Goal: Information Seeking & Learning: Learn about a topic

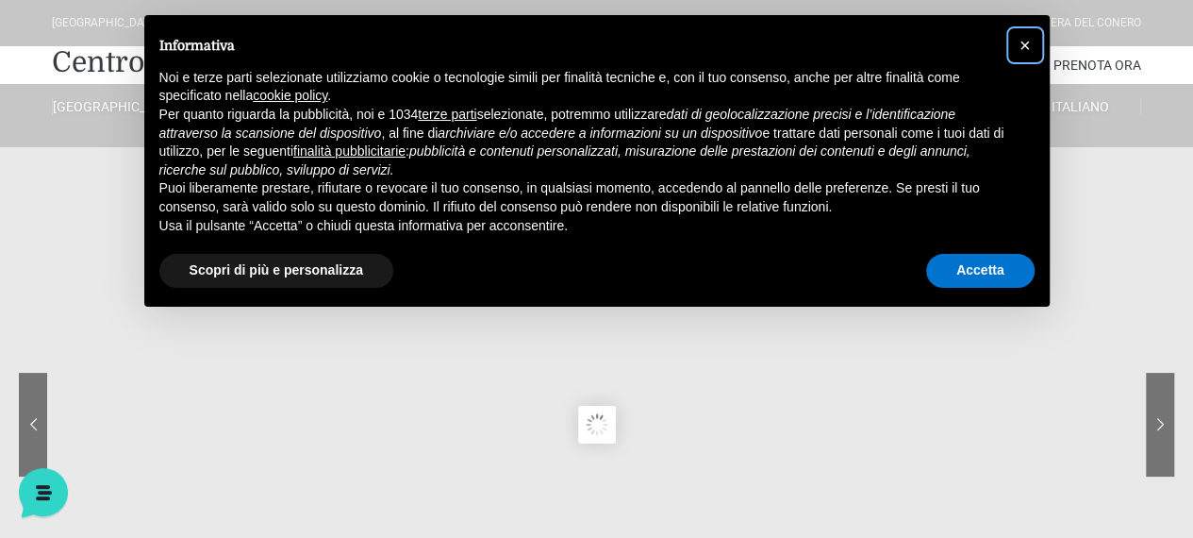
click at [1032, 42] on button "×" at bounding box center [1025, 45] width 30 height 30
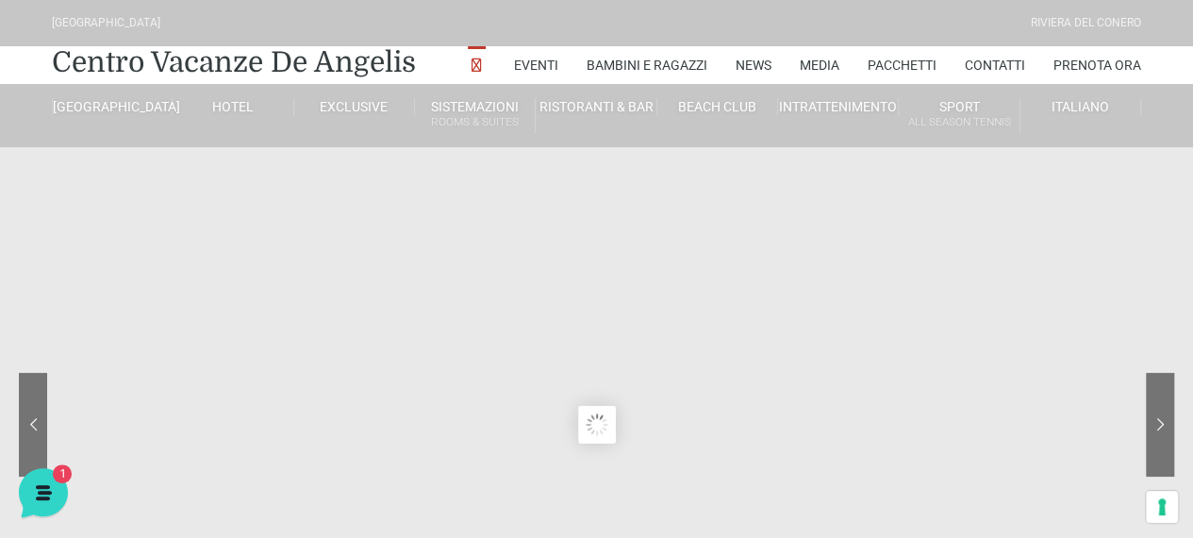
drag, startPoint x: 1032, startPoint y: 42, endPoint x: 1089, endPoint y: 0, distance: 70.7
click at [1089, 0] on div "[GEOGRAPHIC_DATA] [GEOGRAPHIC_DATA]" at bounding box center [597, 23] width 1104 height 46
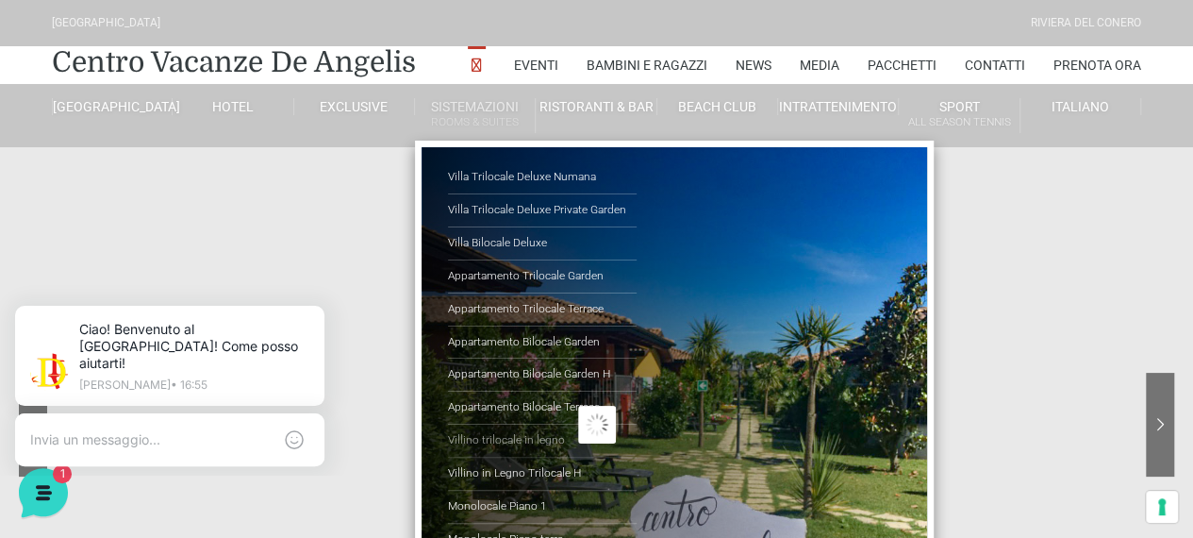
click at [499, 441] on link "Villino trilocale in legno" at bounding box center [542, 440] width 189 height 33
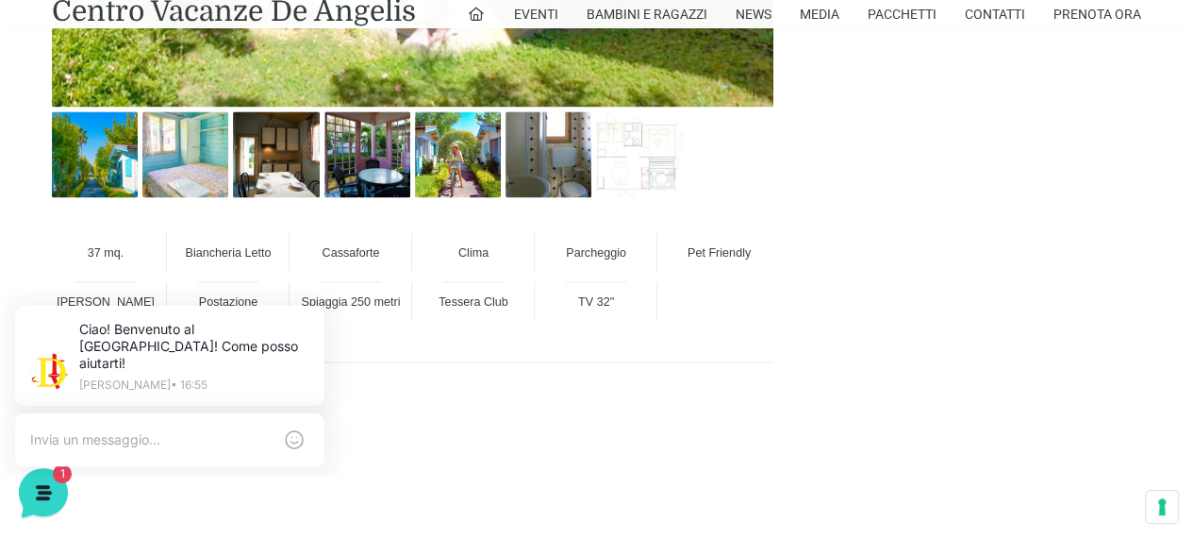
scroll to position [1316, 0]
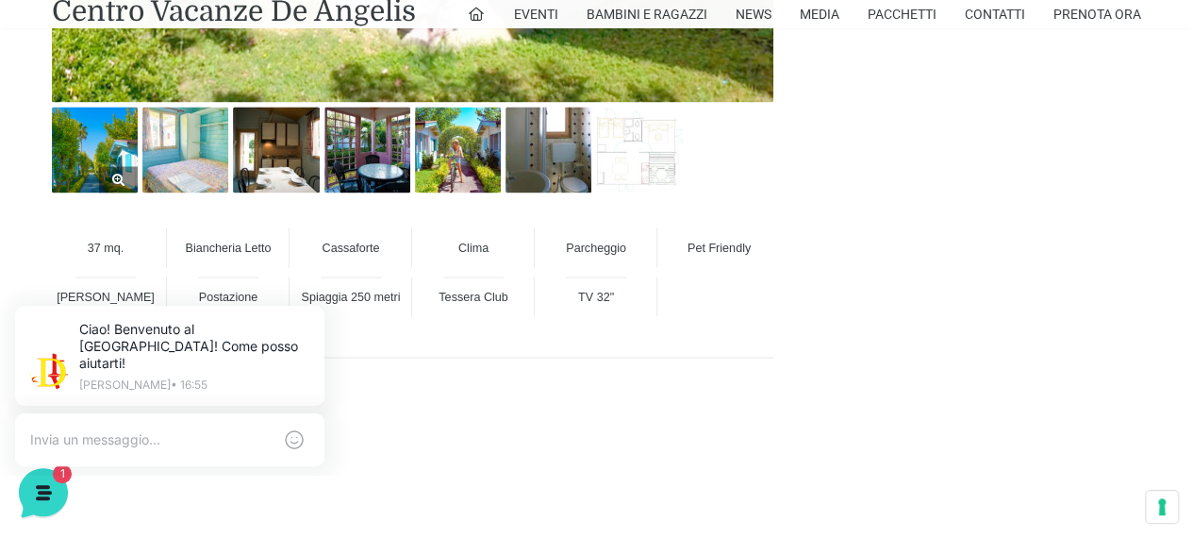
click at [89, 152] on img at bounding box center [95, 150] width 86 height 86
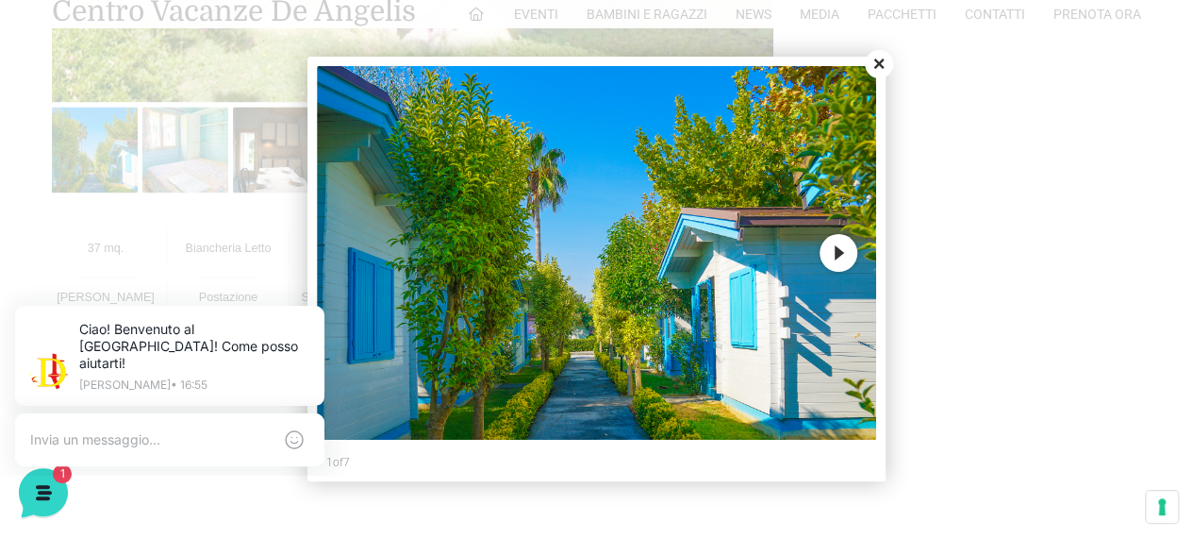
click at [837, 252] on button "Next" at bounding box center [839, 253] width 38 height 38
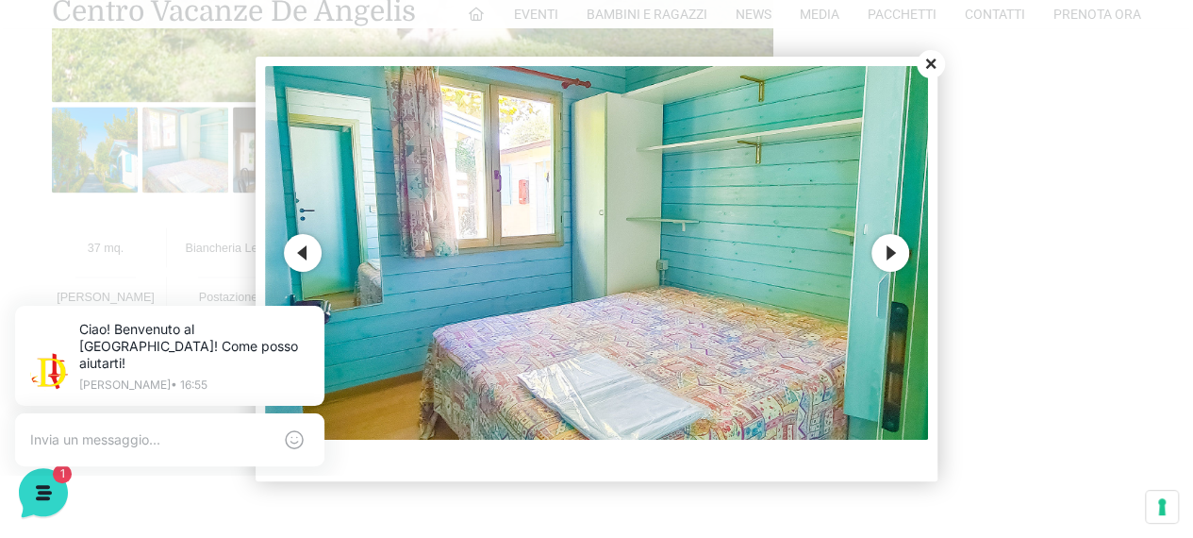
click at [896, 248] on button "Next" at bounding box center [891, 253] width 38 height 38
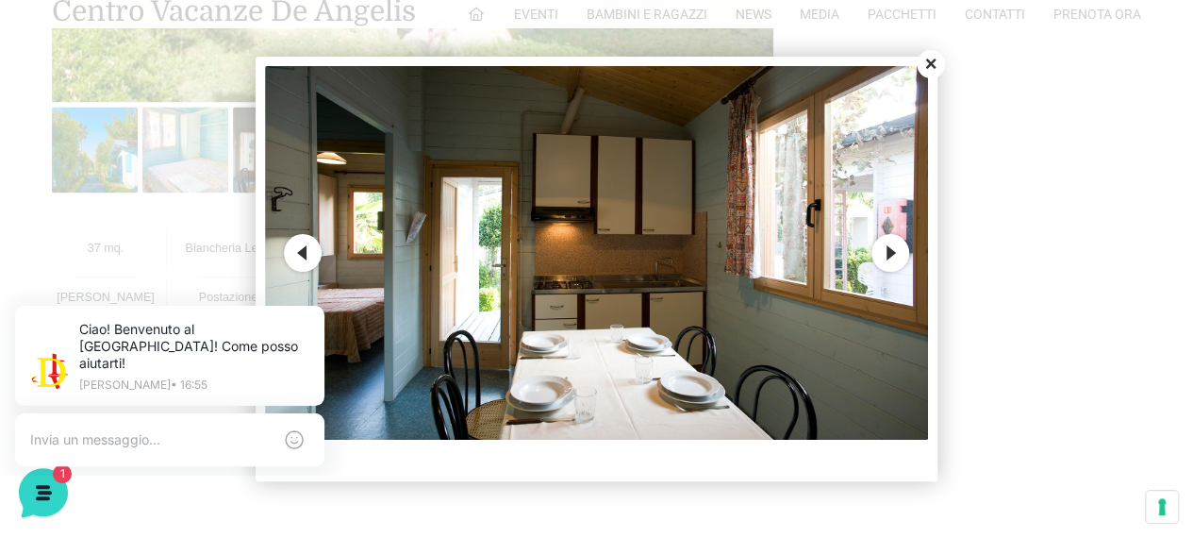
click at [896, 248] on button "Next" at bounding box center [891, 253] width 38 height 38
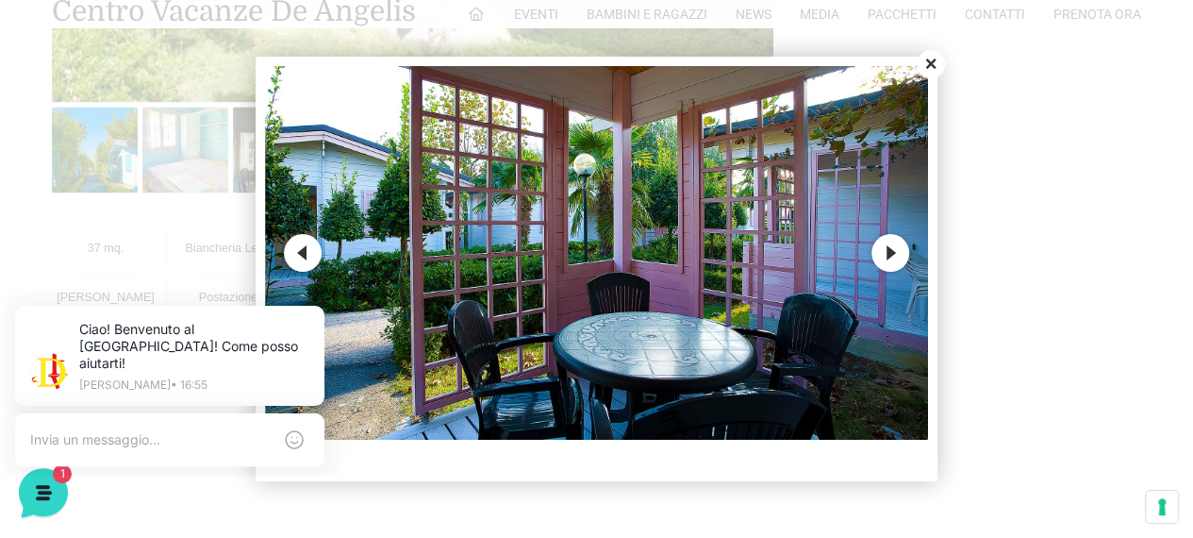
click at [896, 248] on button "Next" at bounding box center [891, 253] width 38 height 38
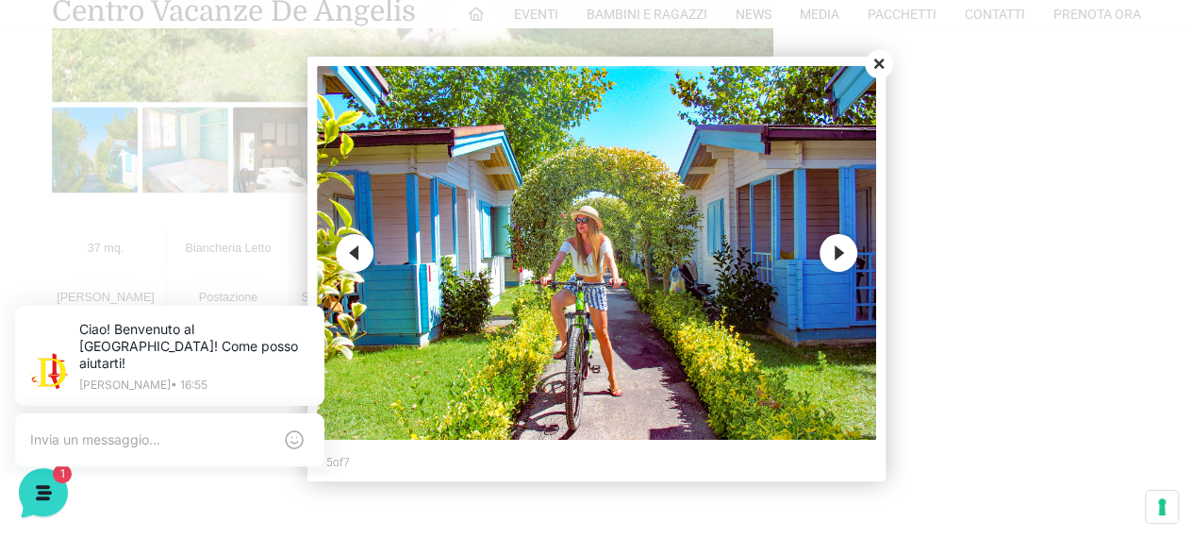
click at [842, 251] on button "Next" at bounding box center [839, 253] width 38 height 38
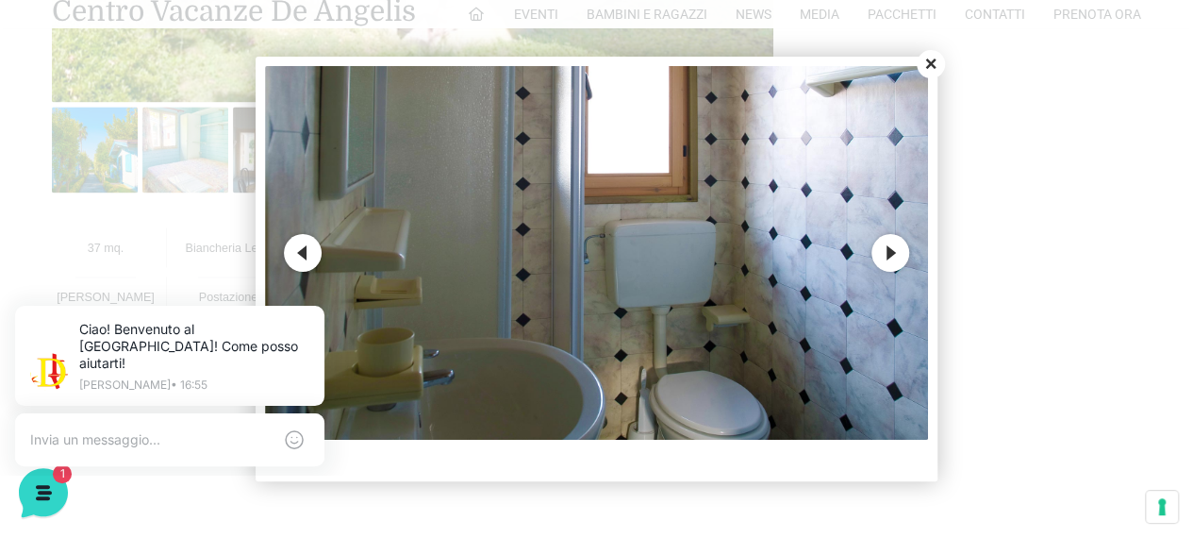
click at [892, 254] on button "Next" at bounding box center [891, 253] width 38 height 38
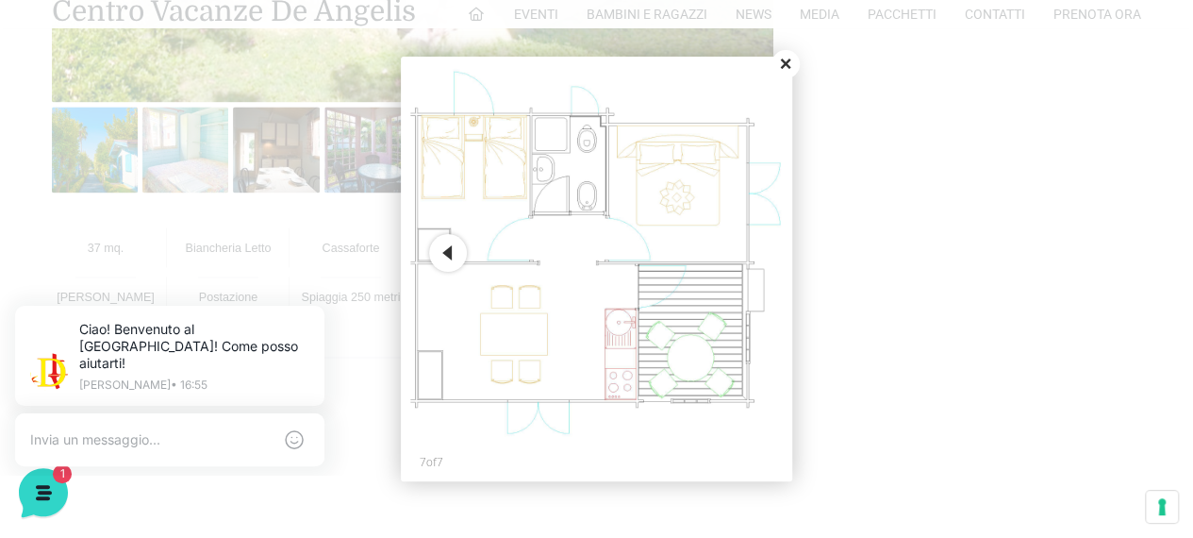
click at [455, 250] on button "Previous" at bounding box center [448, 253] width 38 height 38
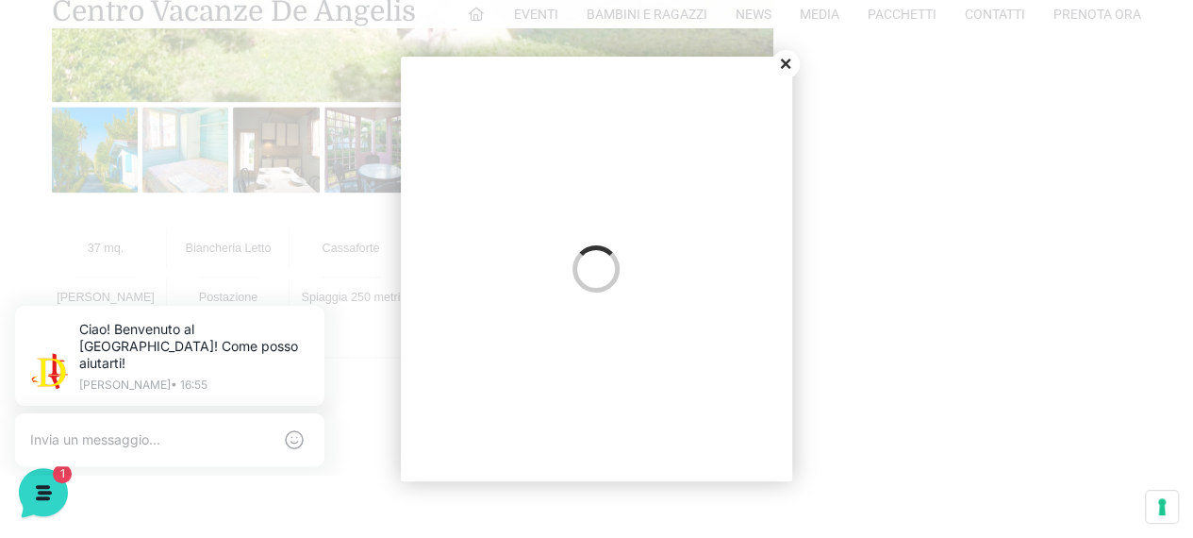
click at [455, 250] on div "Previous Next 7 of 7" at bounding box center [597, 271] width 374 height 410
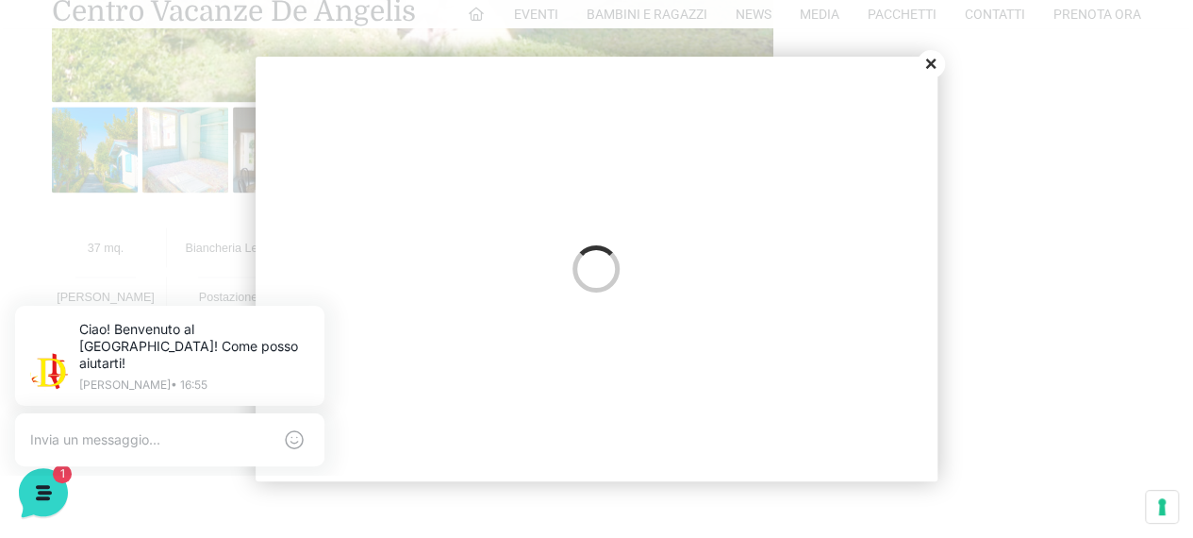
click at [455, 250] on img at bounding box center [597, 253] width 664 height 374
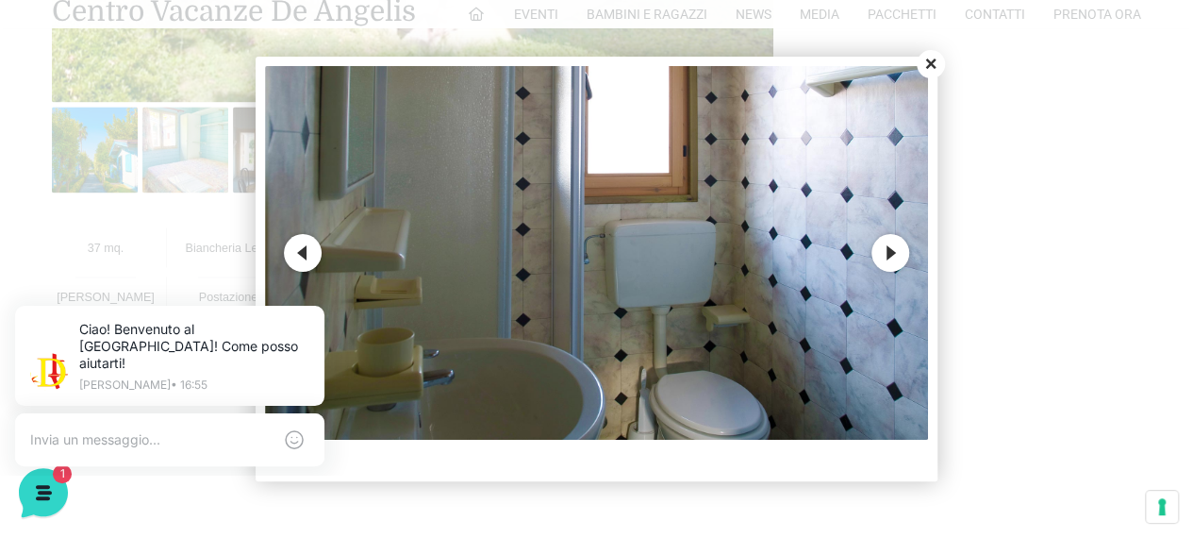
click at [315, 261] on button "Previous" at bounding box center [303, 253] width 38 height 38
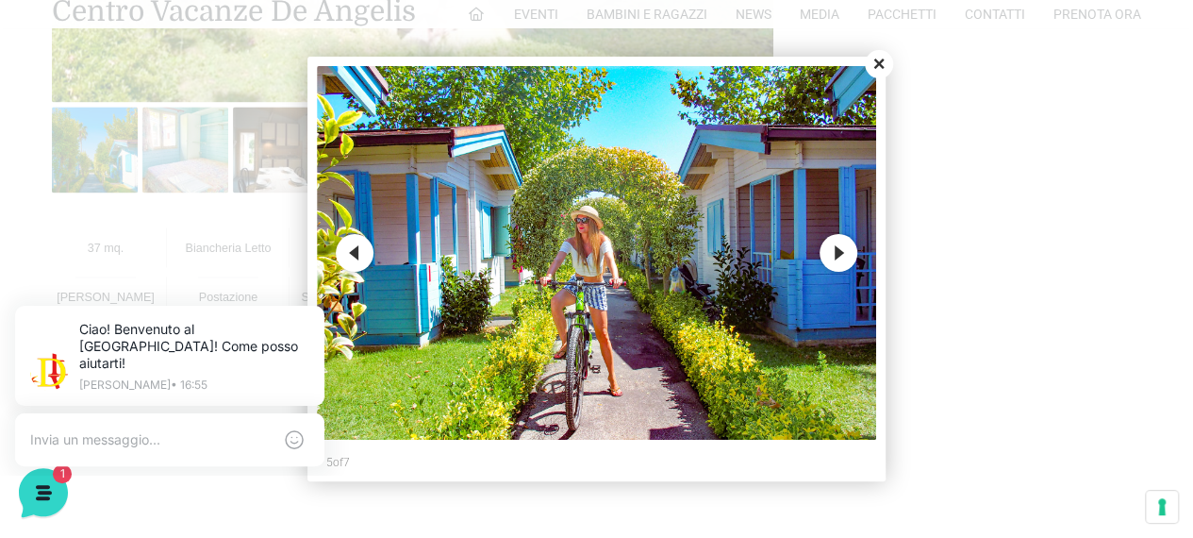
click at [344, 256] on button "Previous" at bounding box center [355, 253] width 38 height 38
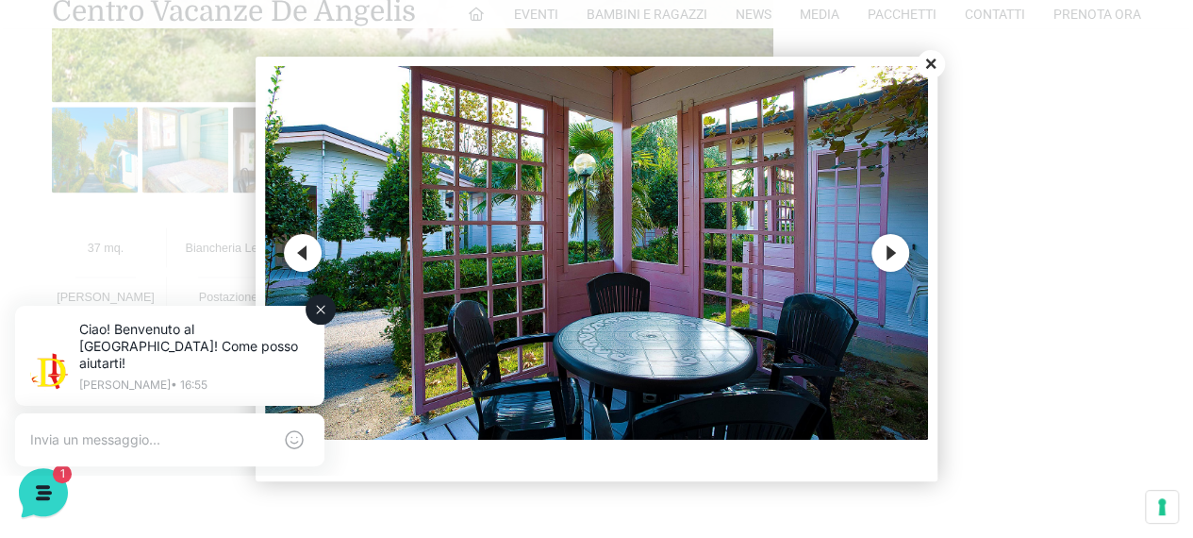
click at [324, 312] on icon at bounding box center [321, 310] width 8 height 8
